Goal: Task Accomplishment & Management: Manage account settings

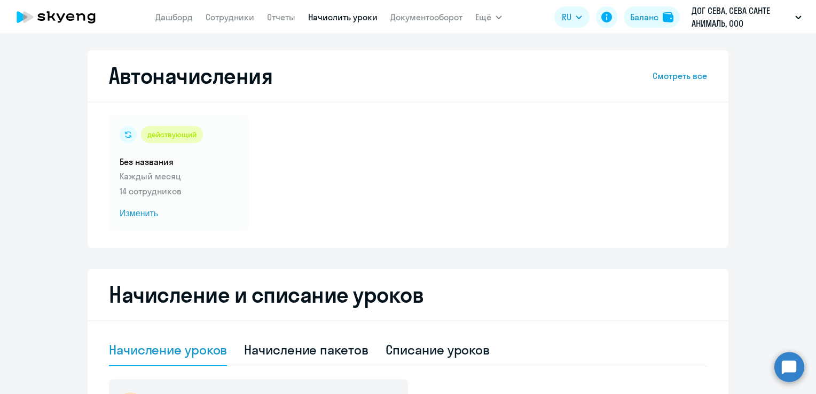
select select "10"
click at [137, 215] on span "Изменить" at bounding box center [179, 213] width 119 height 13
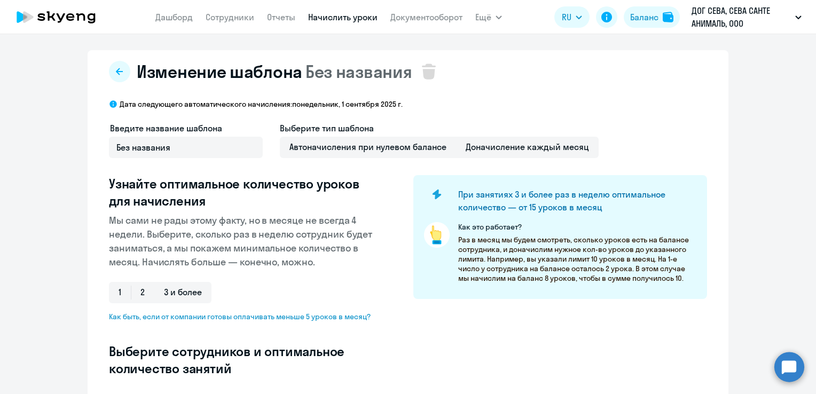
select select "10"
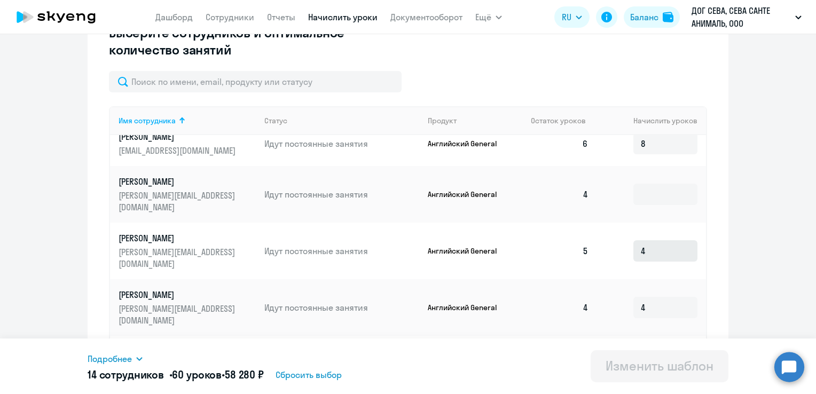
scroll to position [321, 0]
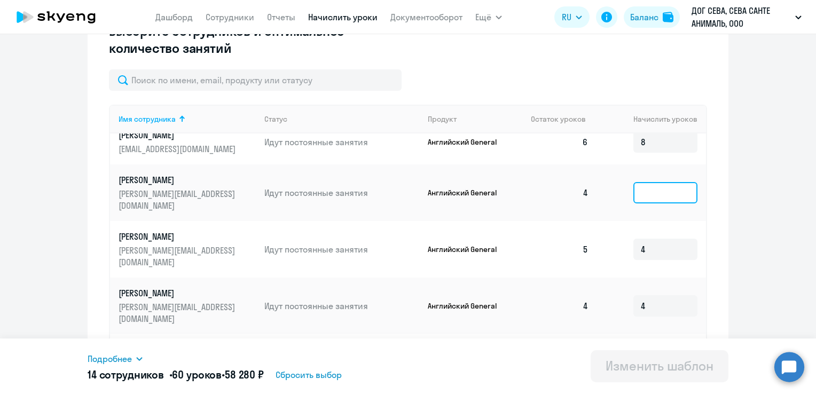
click at [639, 193] on input at bounding box center [666, 192] width 64 height 21
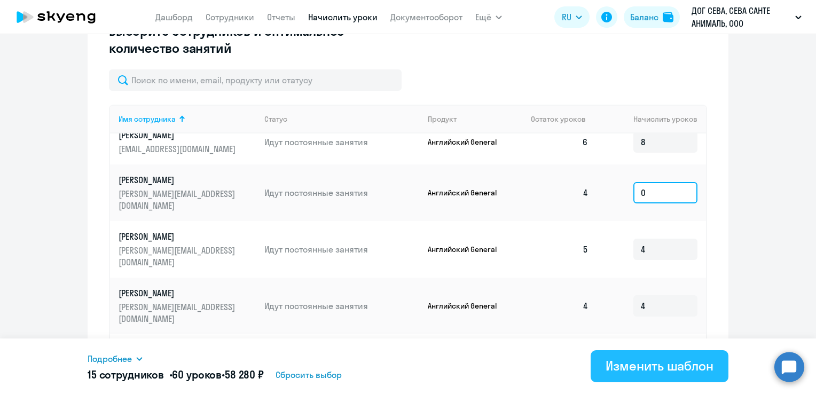
type input "0"
click at [658, 371] on div "Изменить шаблон" at bounding box center [660, 365] width 108 height 17
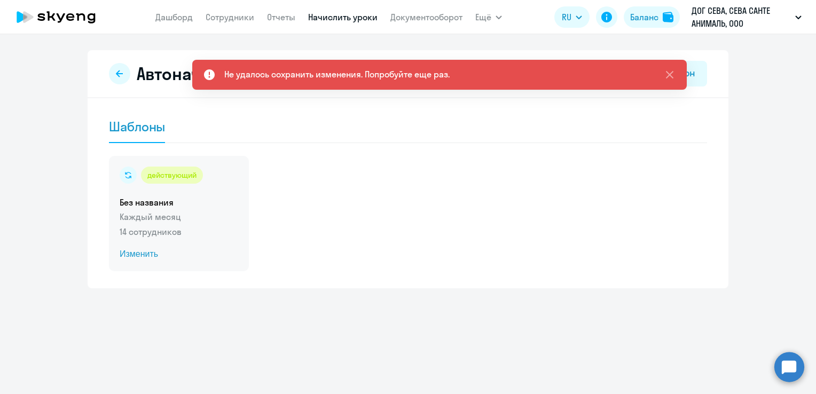
click at [142, 255] on span "Изменить" at bounding box center [179, 254] width 119 height 13
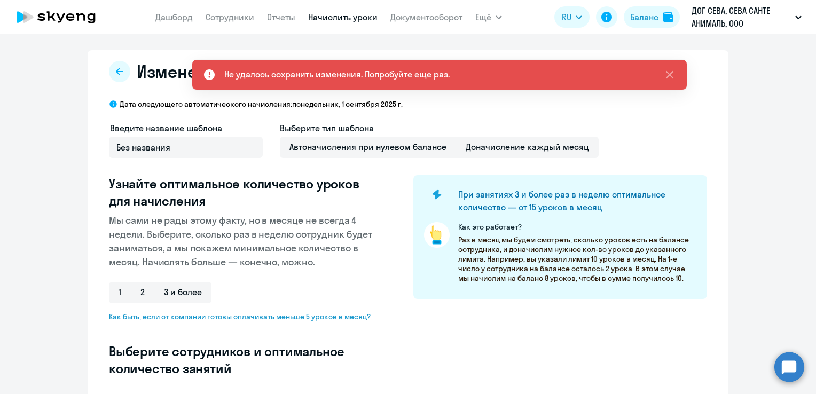
select select "10"
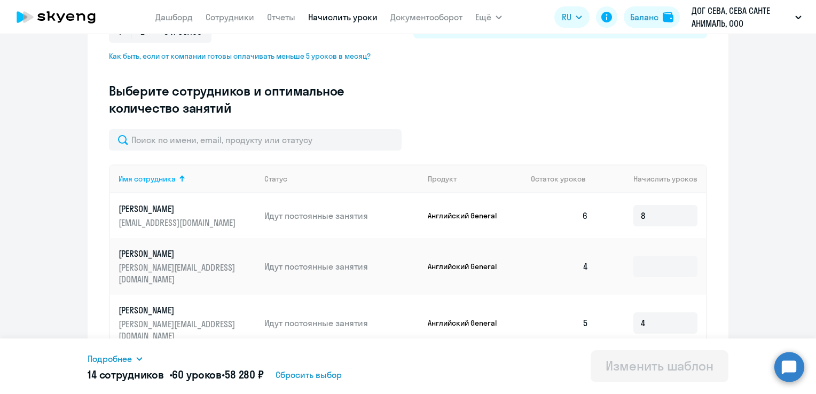
scroll to position [73, 0]
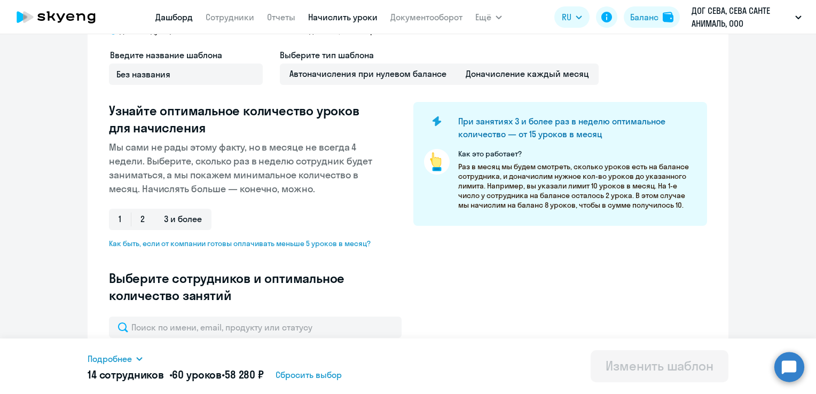
click at [178, 15] on link "Дашборд" at bounding box center [173, 17] width 37 height 11
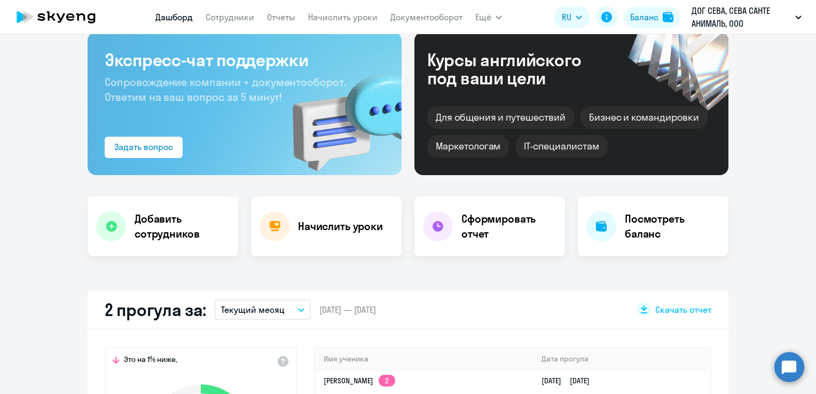
scroll to position [41, 0]
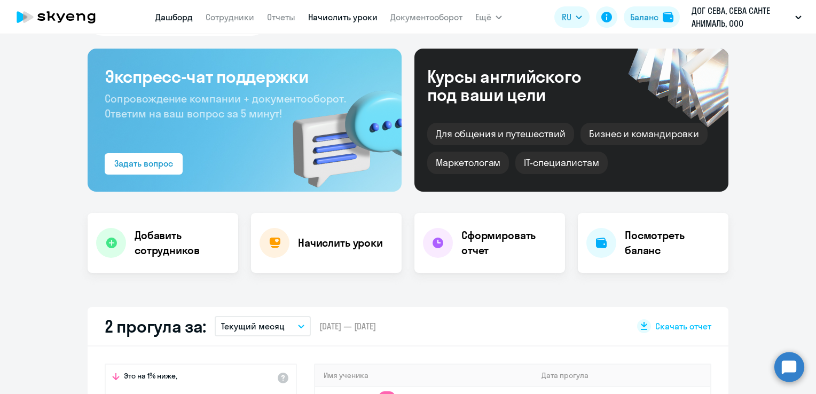
click at [334, 17] on link "Начислить уроки" at bounding box center [342, 17] width 69 height 11
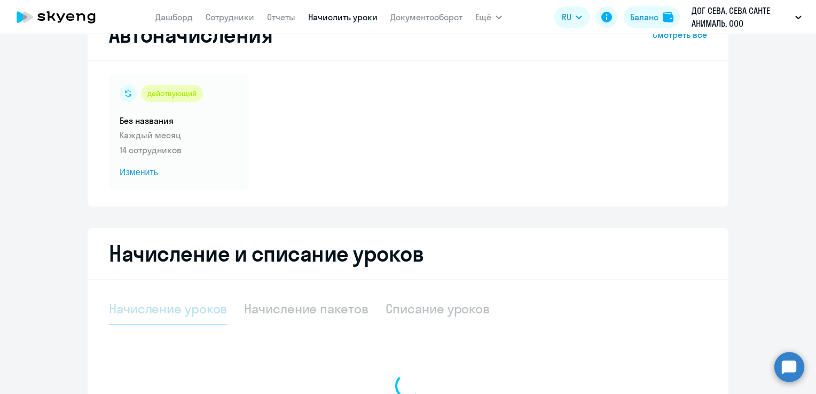
select select "10"
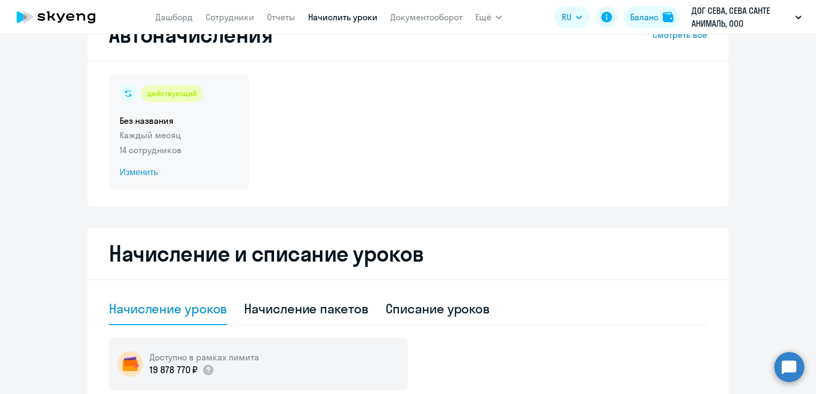
click at [142, 170] on span "Изменить" at bounding box center [179, 172] width 119 height 13
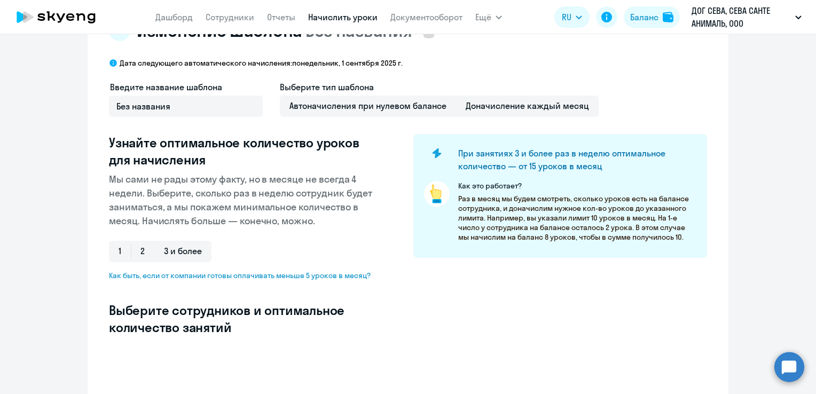
select select "10"
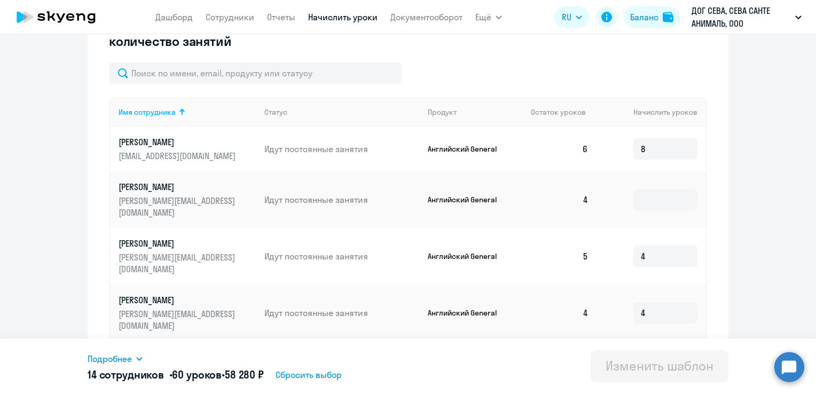
scroll to position [148, 0]
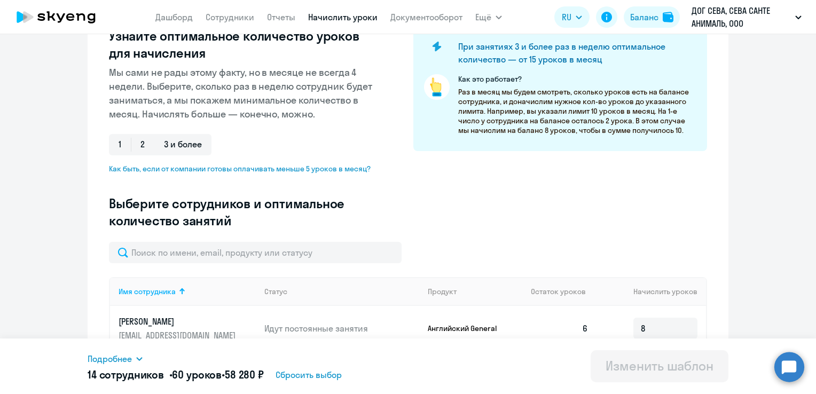
click at [75, 20] on icon at bounding box center [56, 17] width 94 height 27
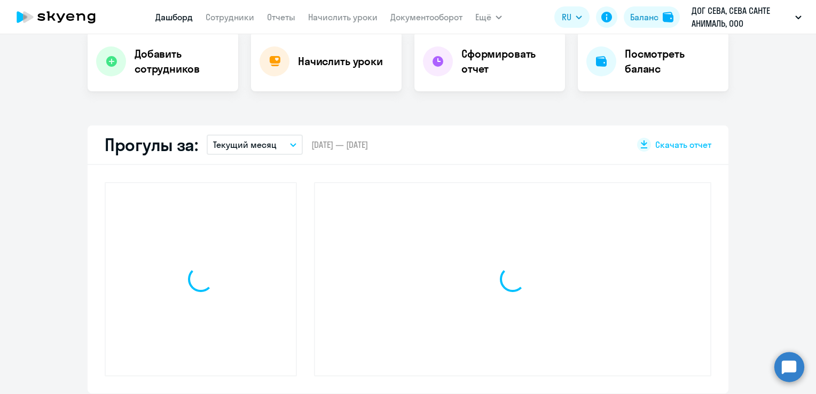
scroll to position [223, 0]
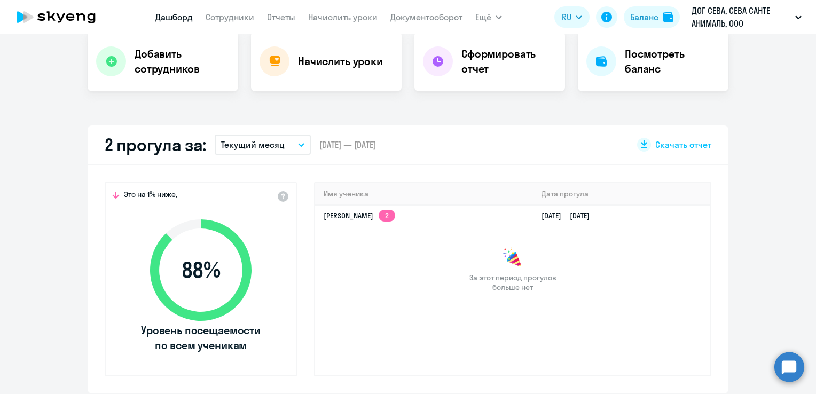
select select "30"
